Goal: Transaction & Acquisition: Purchase product/service

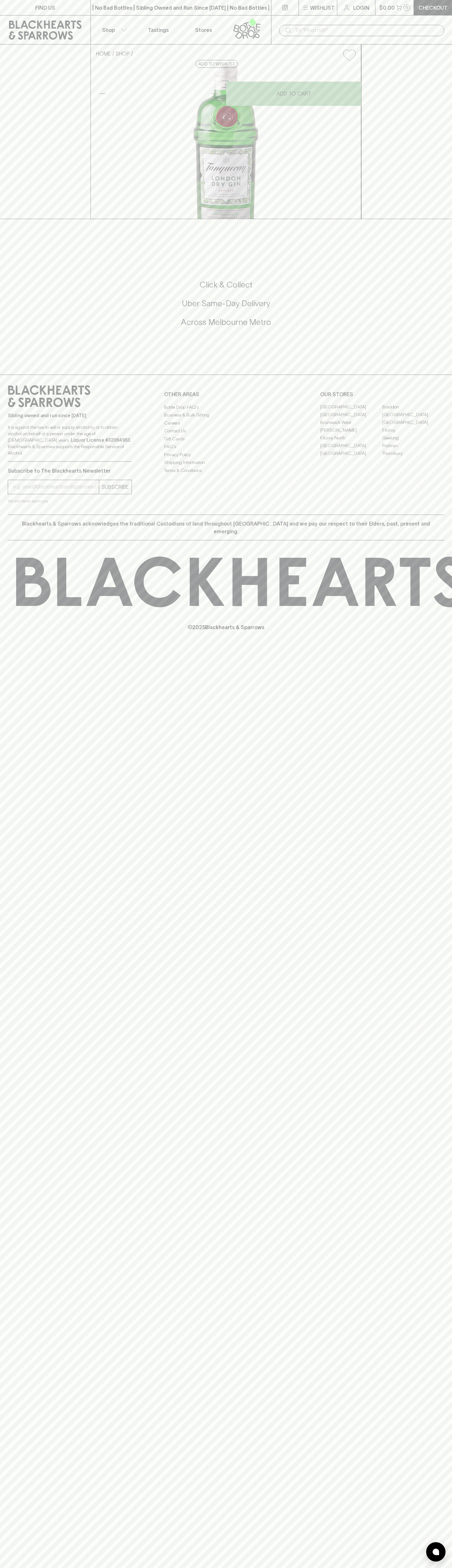
click at [277, 29] on div "​" at bounding box center [361, 30] width 181 height 29
click at [437, 36] on div "​" at bounding box center [361, 30] width 181 height 29
click at [258, 1568] on html "FIND US | No Bad Bottles | Sibling Owned and Run Since 2006 | No Bad Bottles | …" at bounding box center [226, 784] width 452 height 1568
click at [13, 1208] on div "FIND US | No Bad Bottles | Sibling Owned and Run Since 2006 | No Bad Bottles | …" at bounding box center [226, 784] width 452 height 1568
